Goal: Task Accomplishment & Management: Manage account settings

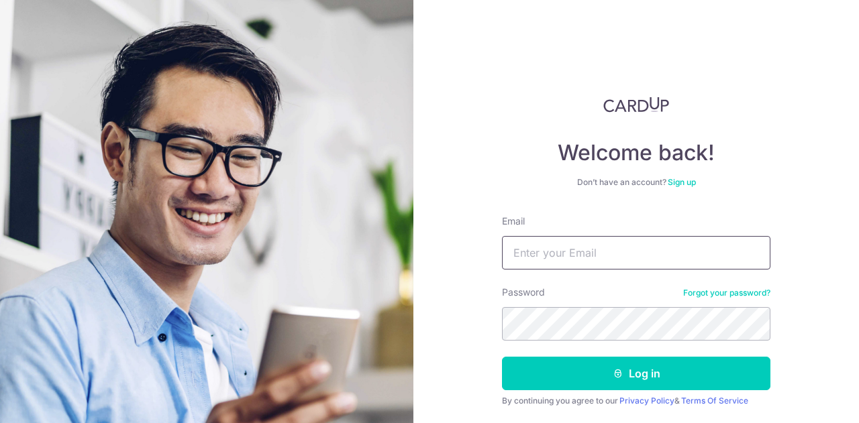
click at [534, 265] on input "Email" at bounding box center [636, 253] width 268 height 34
type input "[EMAIL_ADDRESS][DOMAIN_NAME]"
click at [502, 357] on button "Log in" at bounding box center [636, 374] width 268 height 34
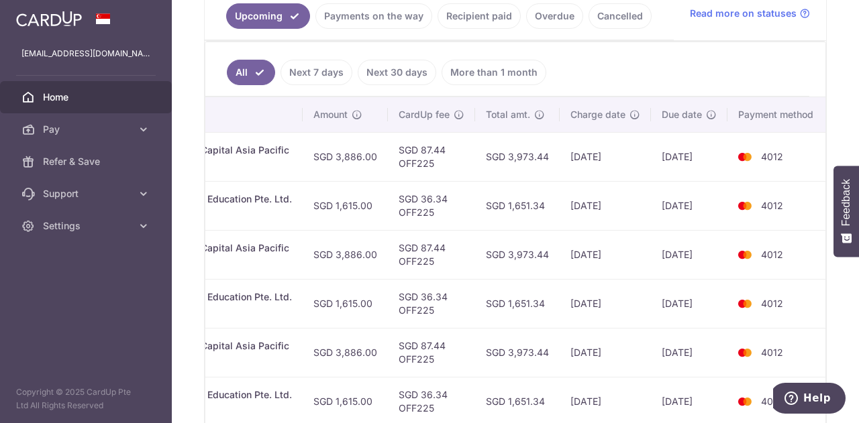
scroll to position [318, 0]
